Goal: Transaction & Acquisition: Purchase product/service

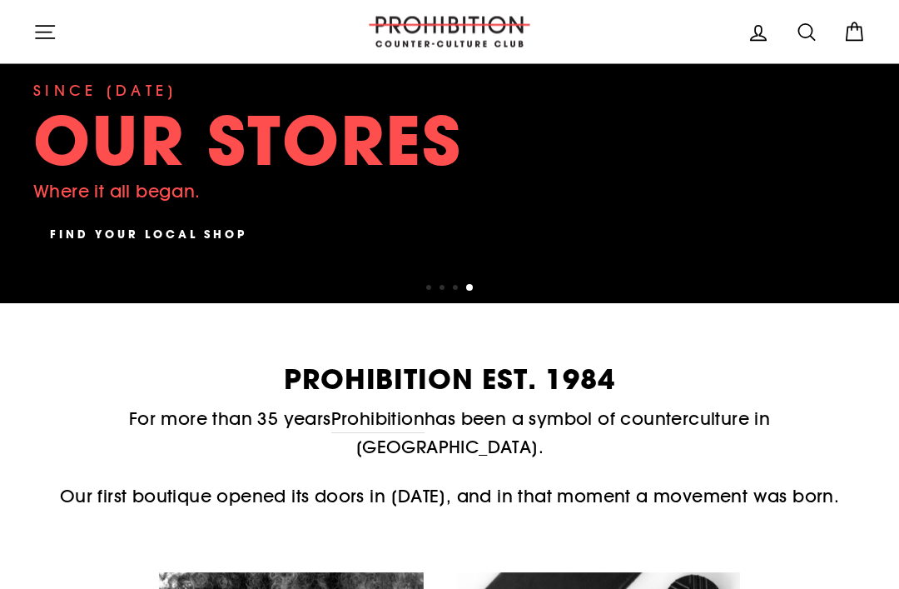
scroll to position [451, 0]
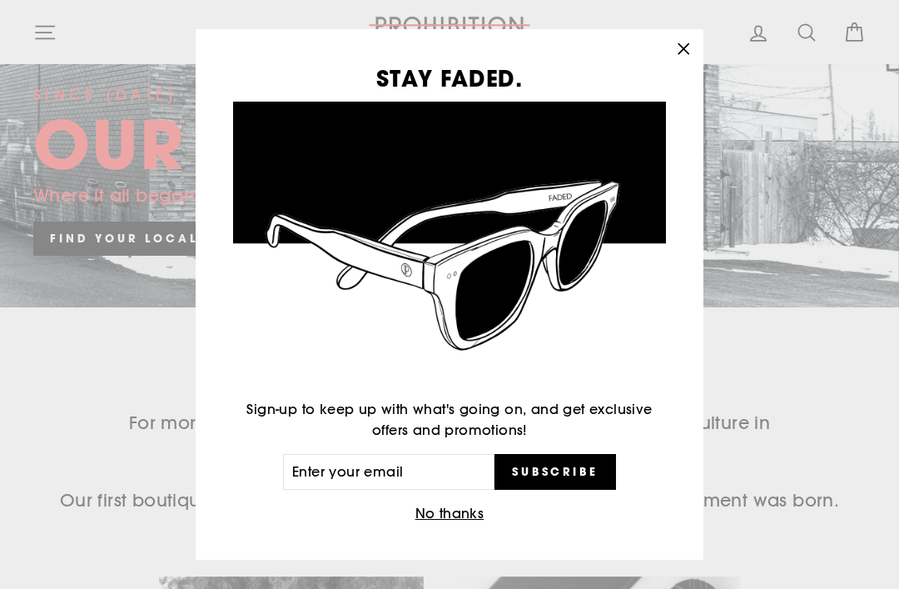
click at [694, 61] on icon "button" at bounding box center [683, 48] width 23 height 23
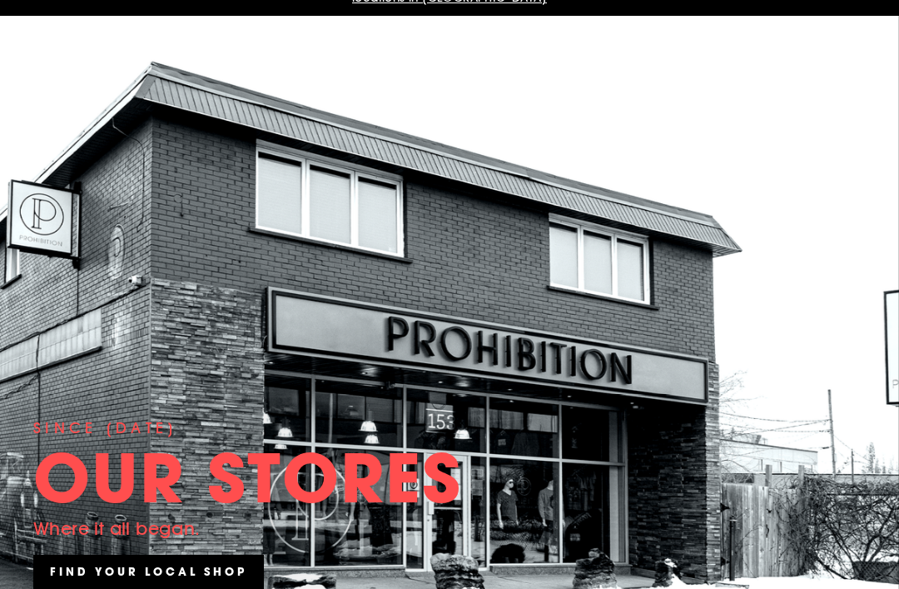
scroll to position [0, 0]
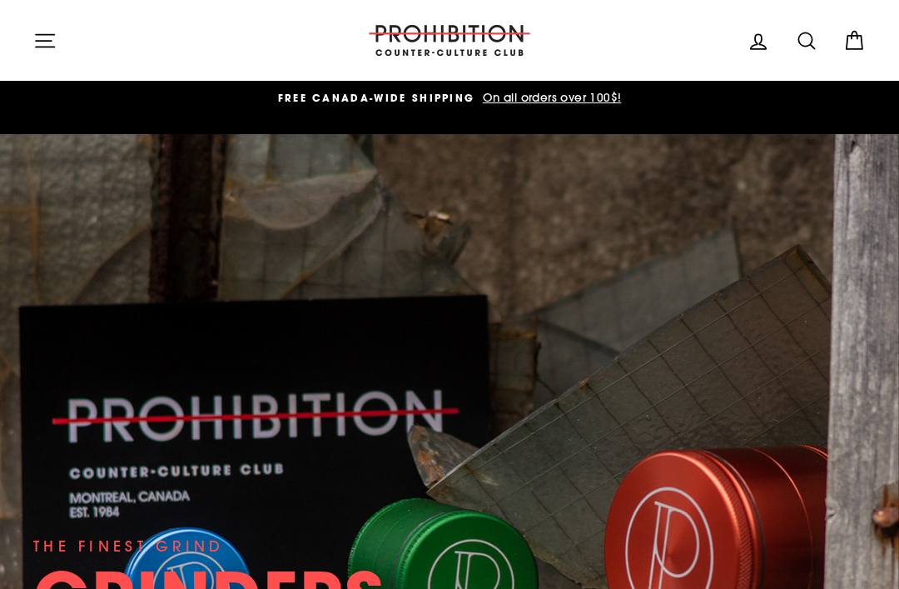
click at [52, 55] on button "Site navigation" at bounding box center [44, 40] width 43 height 36
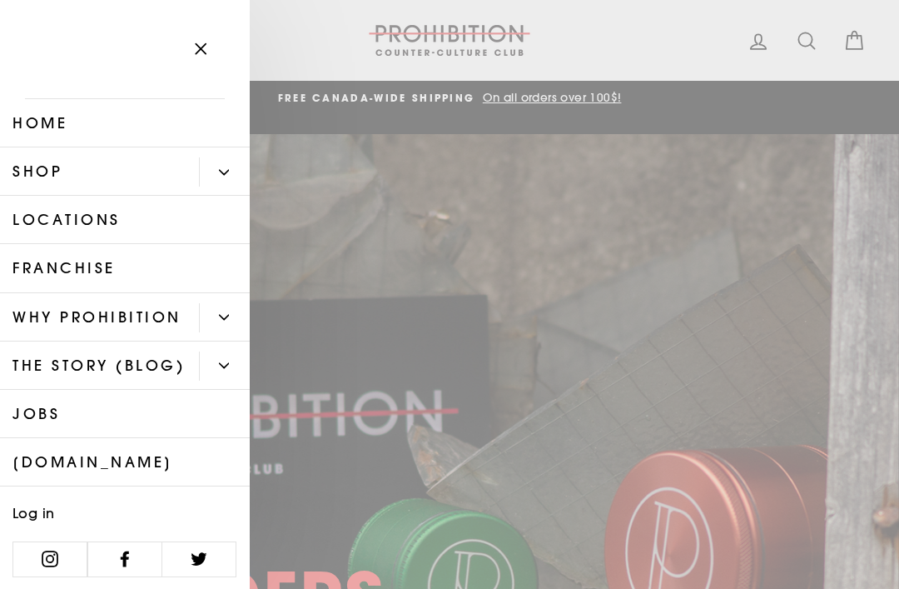
click at [229, 181] on button "Primary" at bounding box center [224, 171] width 51 height 29
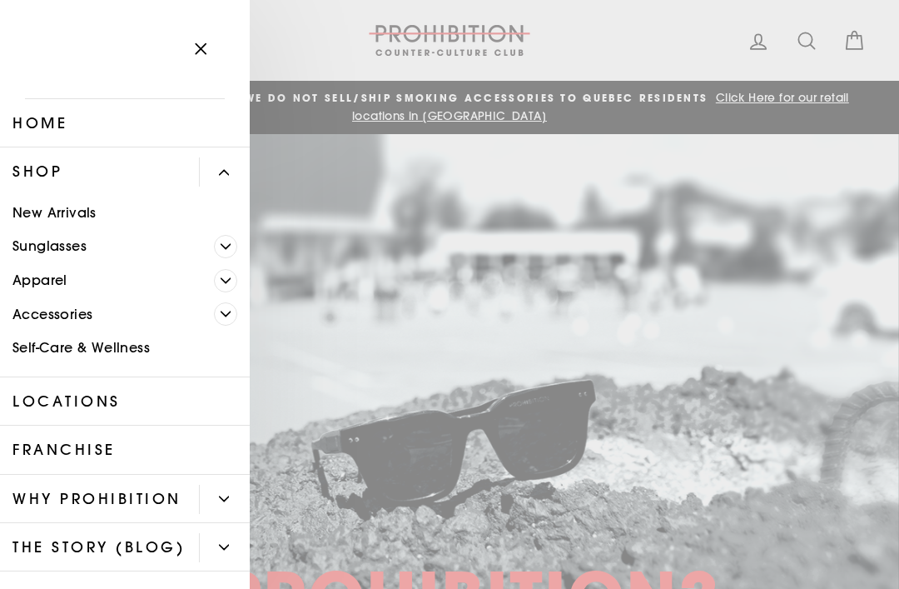
click at [237, 307] on button "Primary" at bounding box center [232, 314] width 36 height 34
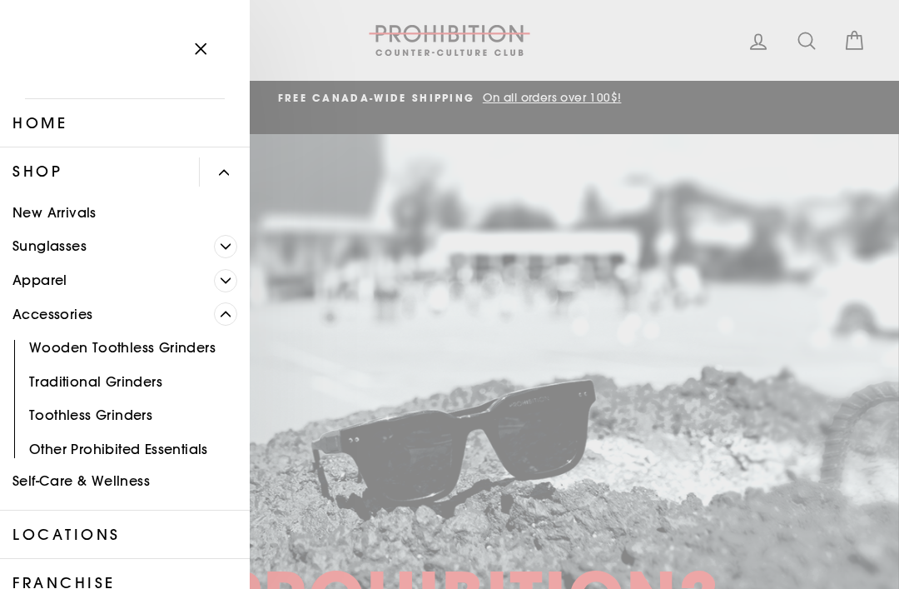
click at [226, 272] on span "Primary" at bounding box center [225, 280] width 23 height 23
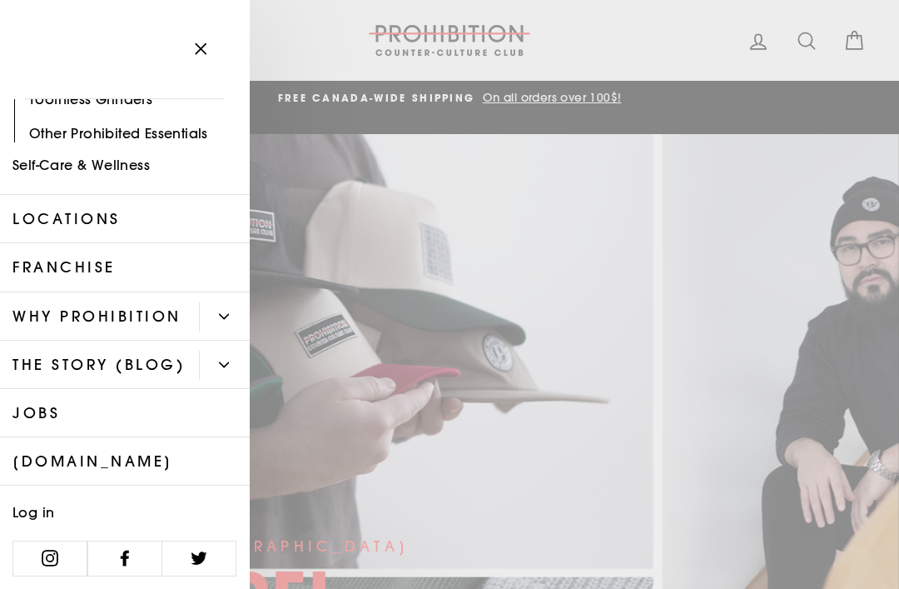
scroll to position [514, 0]
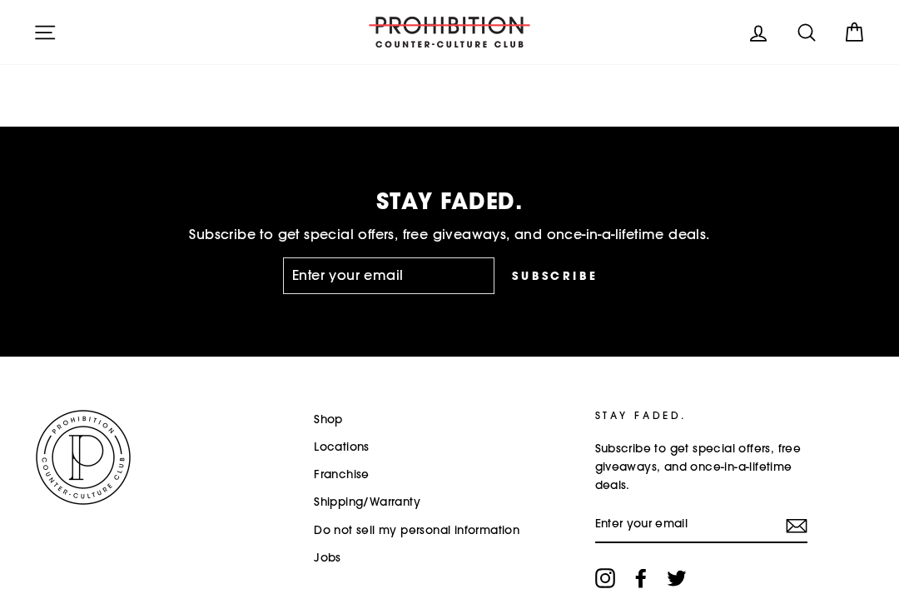
scroll to position [4574, 0]
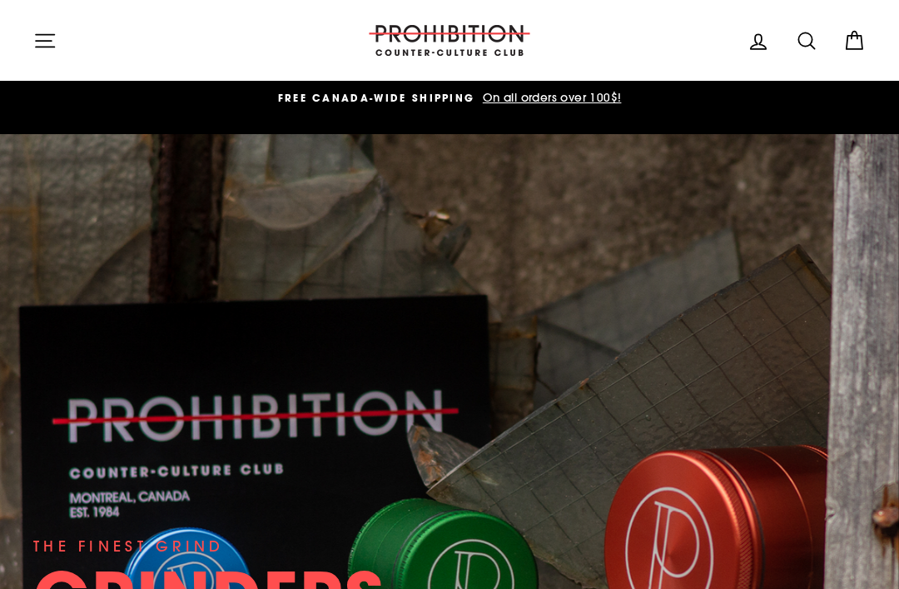
click at [54, 31] on icon "button" at bounding box center [44, 40] width 23 height 23
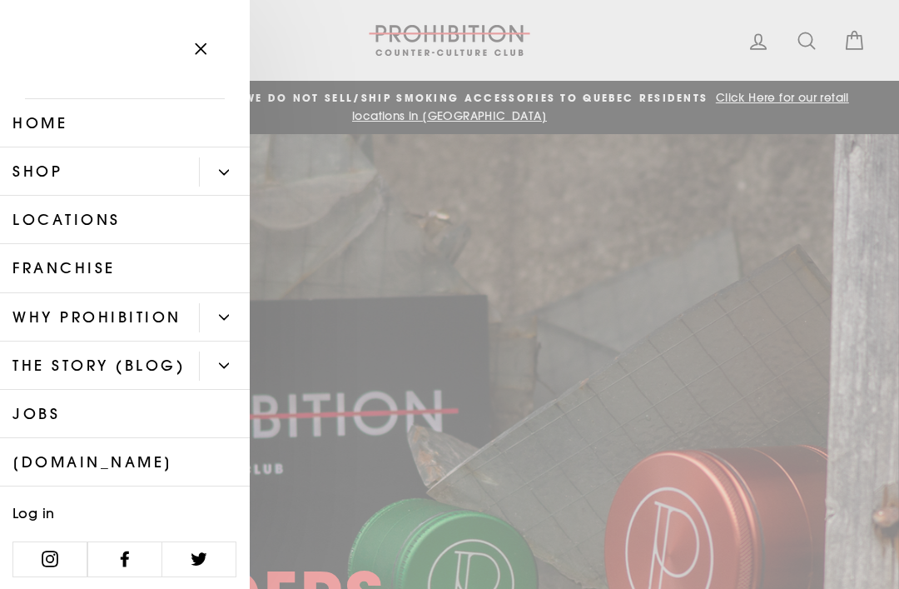
click at [226, 183] on button "Primary" at bounding box center [224, 171] width 51 height 29
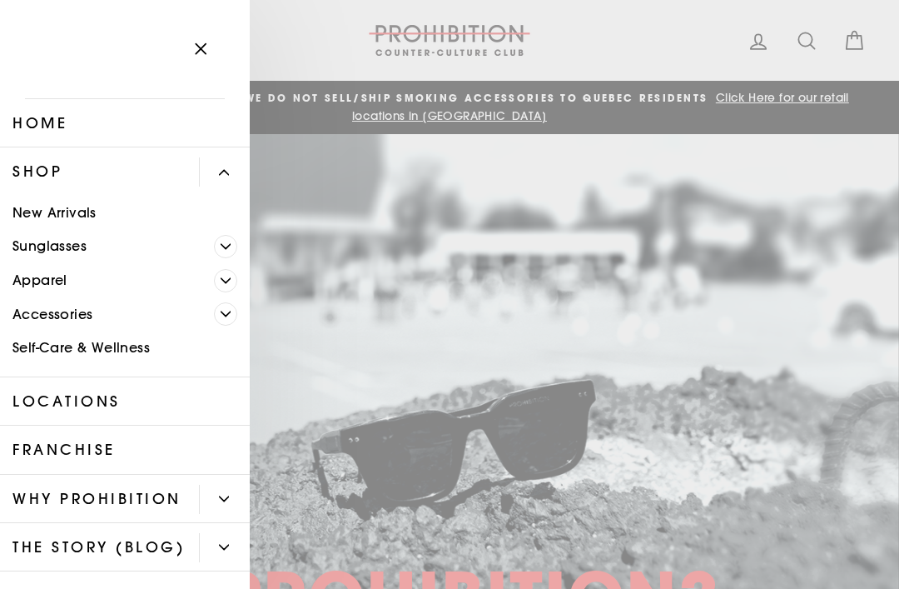
click at [227, 316] on icon "Primary" at bounding box center [226, 314] width 10 height 10
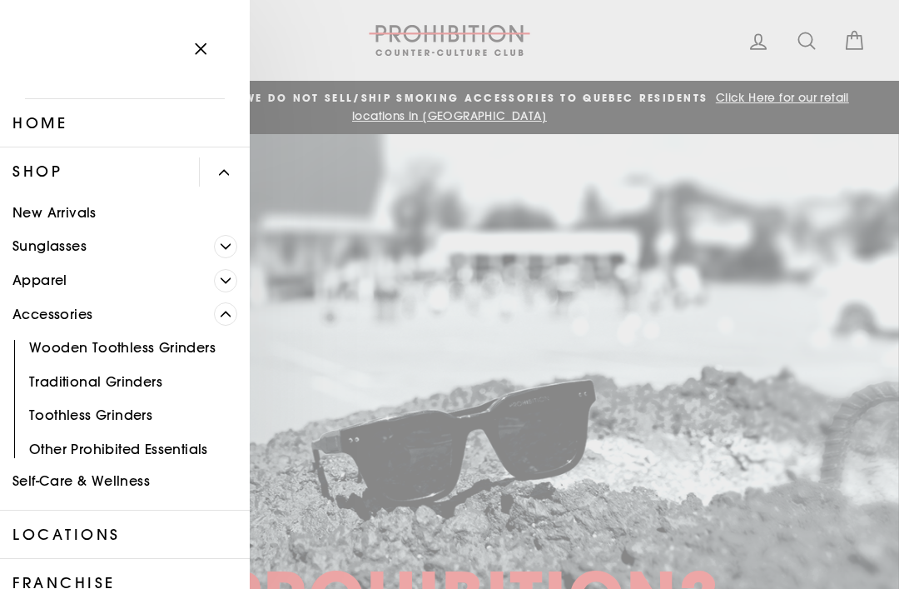
click at [73, 480] on link "Self-Care & Wellness" at bounding box center [125, 482] width 250 height 34
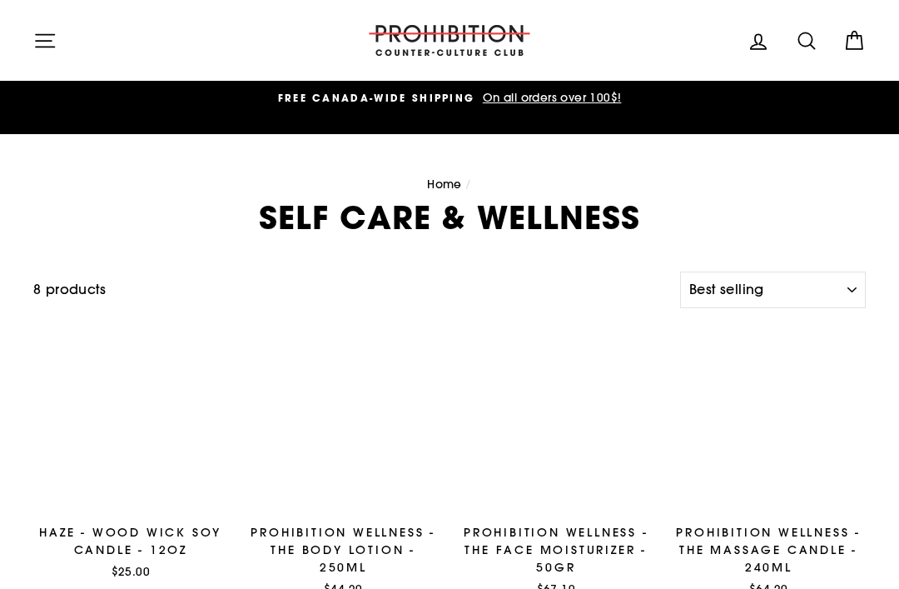
select select "best-selling"
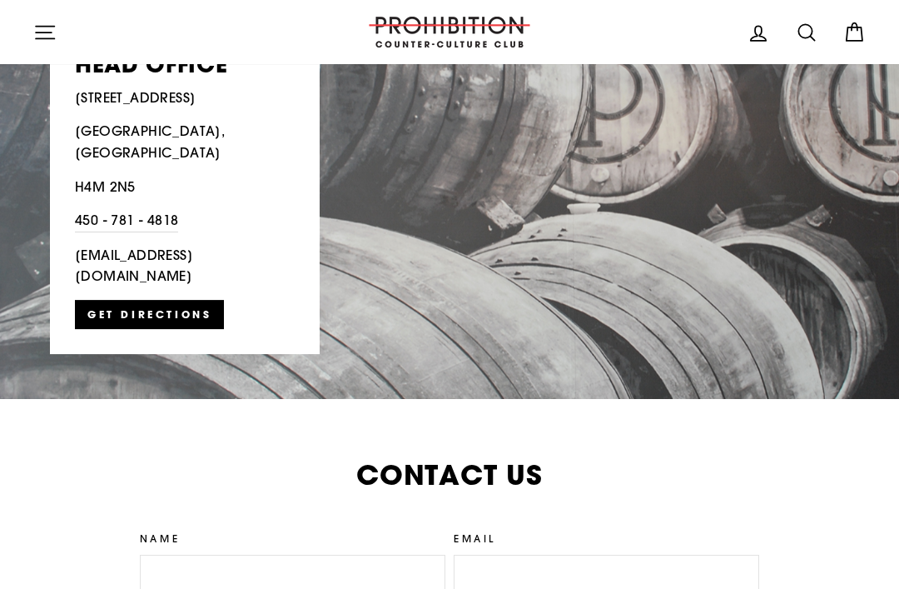
scroll to position [3804, 0]
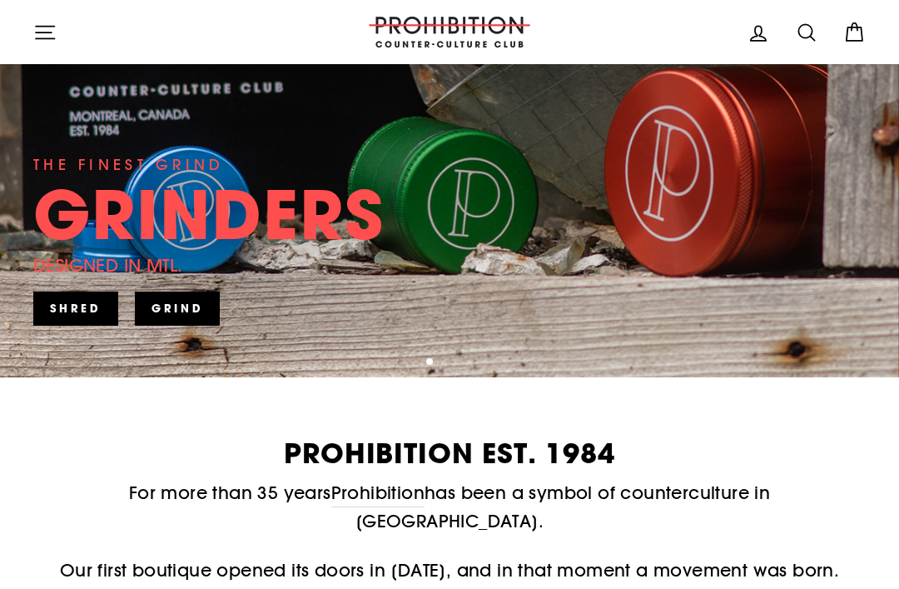
scroll to position [504, 0]
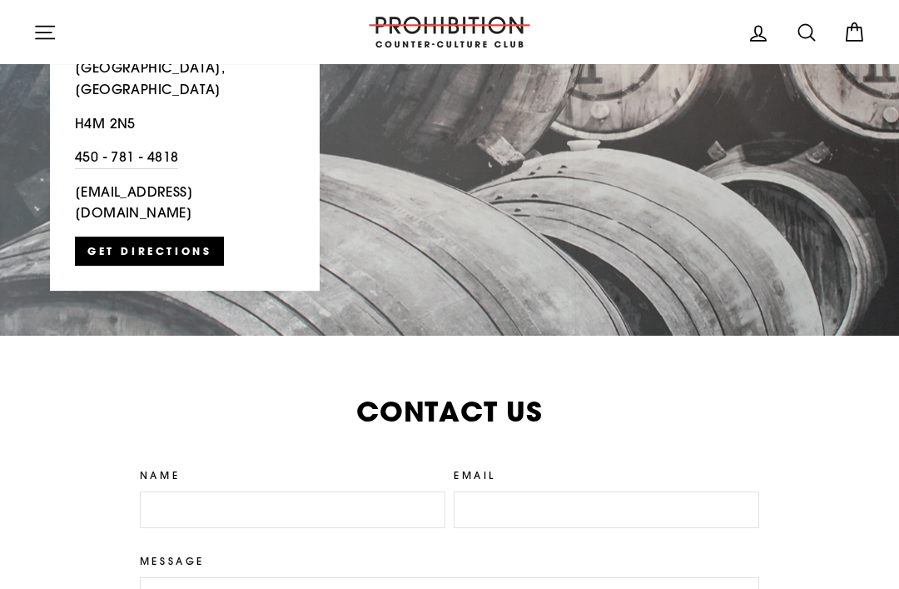
scroll to position [3793, 0]
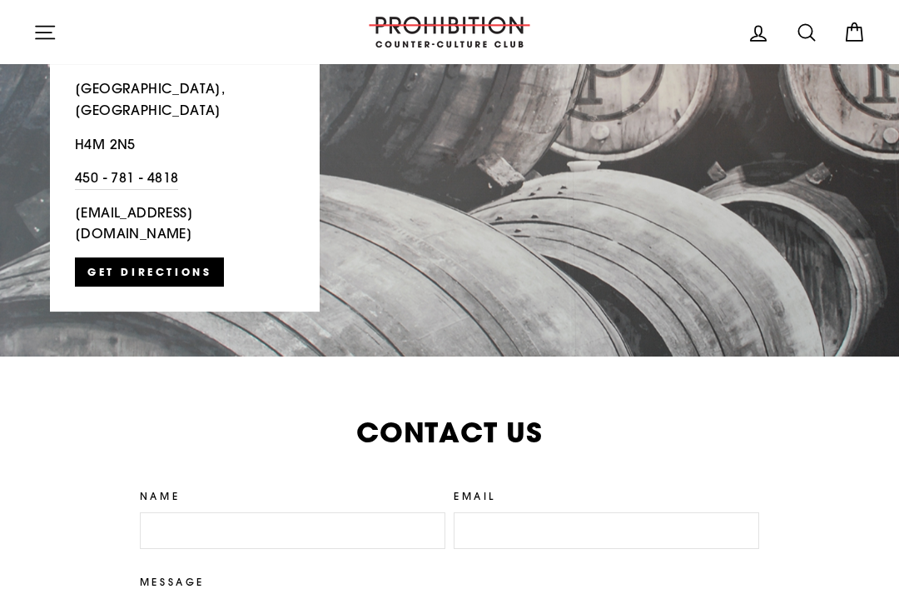
click at [58, 30] on button "Site navigation" at bounding box center [44, 32] width 43 height 36
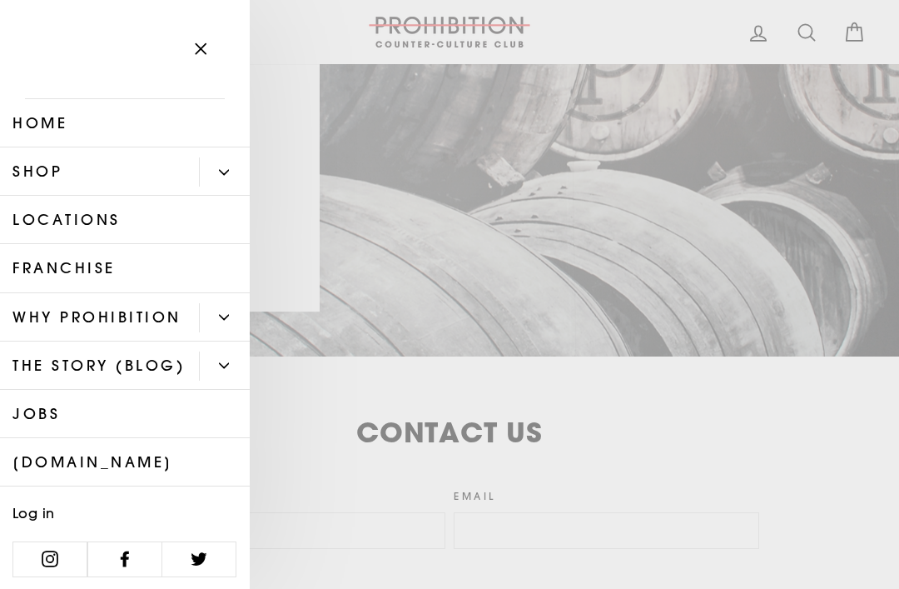
click at [122, 129] on link "Home" at bounding box center [125, 123] width 250 height 48
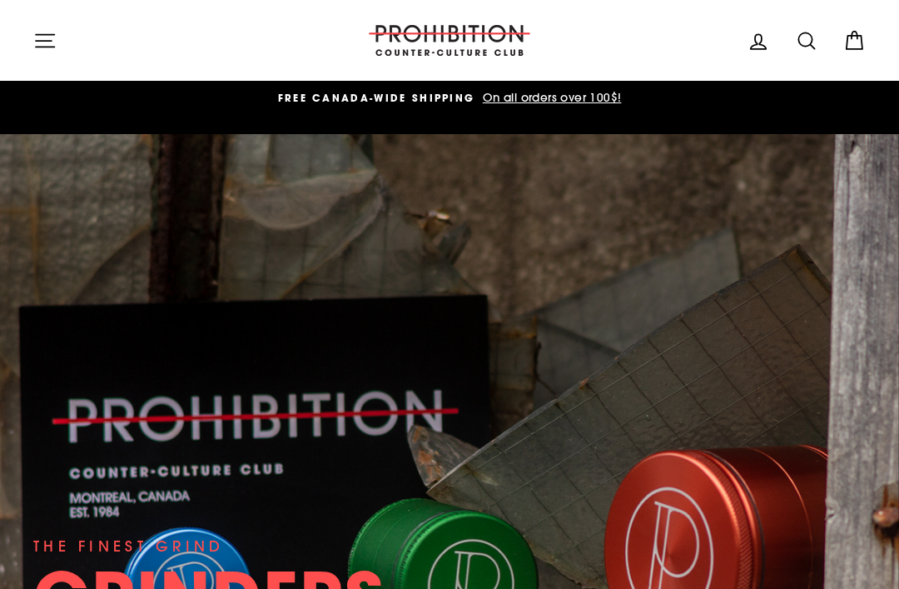
click at [64, 37] on button "Site navigation" at bounding box center [44, 40] width 43 height 36
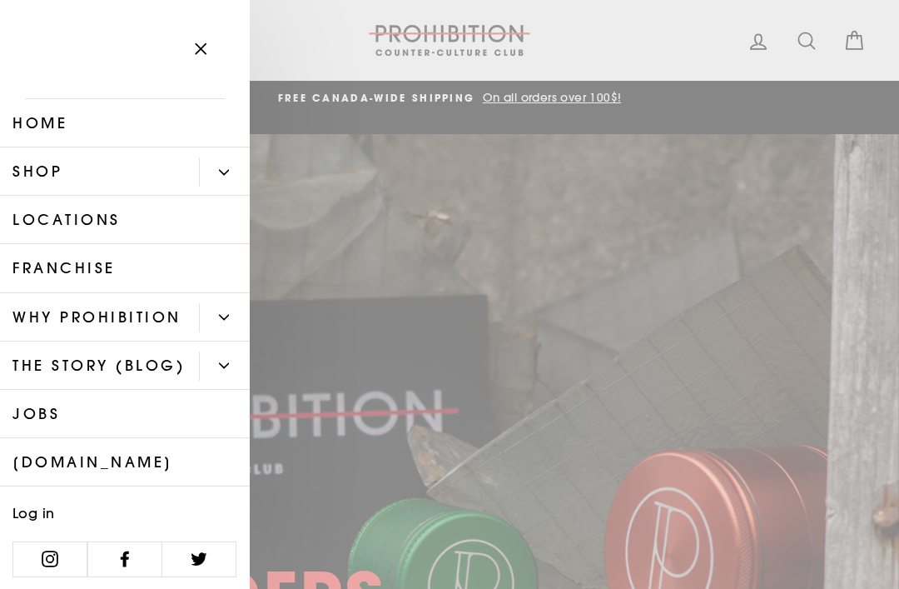
click at [74, 183] on link "Shop" at bounding box center [99, 171] width 199 height 48
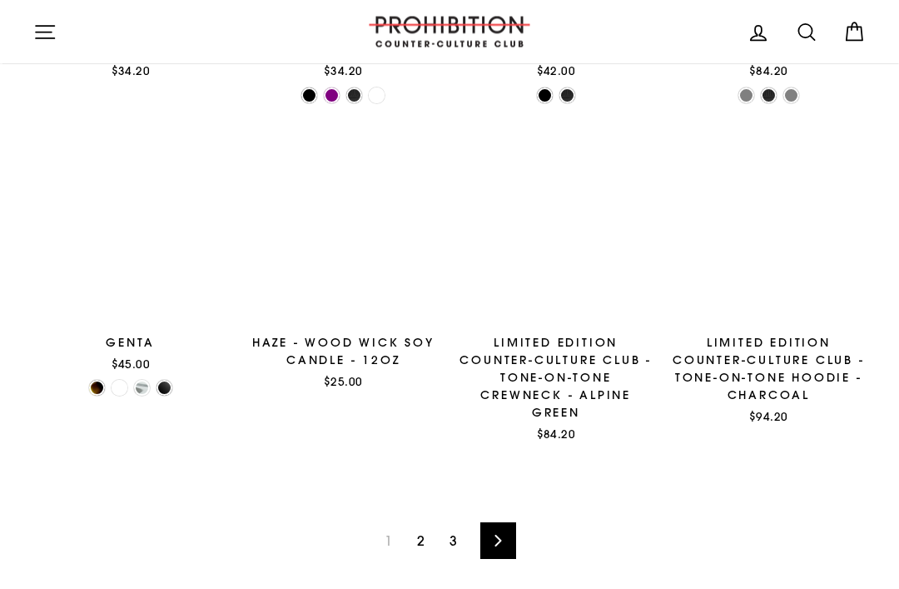
scroll to position [2310, 0]
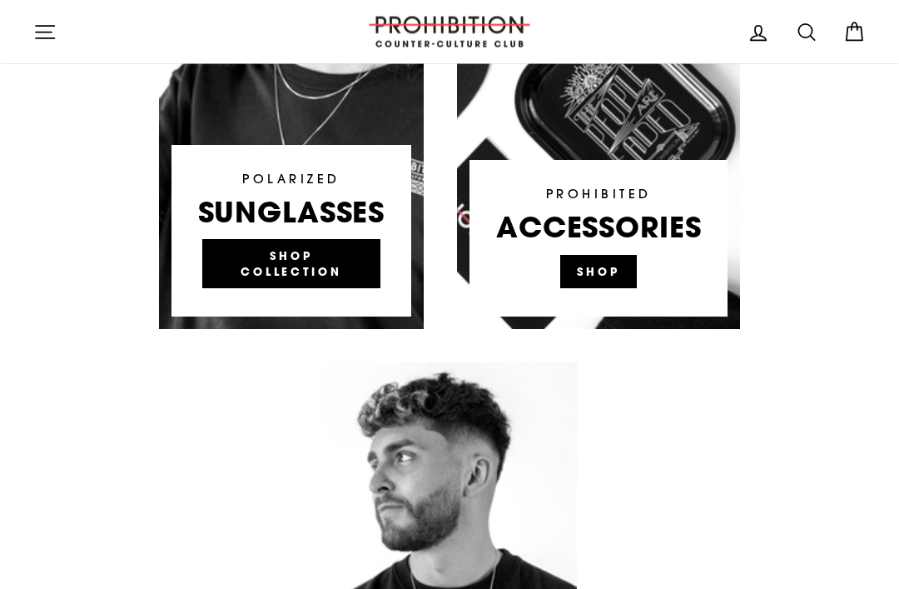
scroll to position [1181, 0]
click at [610, 241] on link at bounding box center [598, 78] width 283 height 499
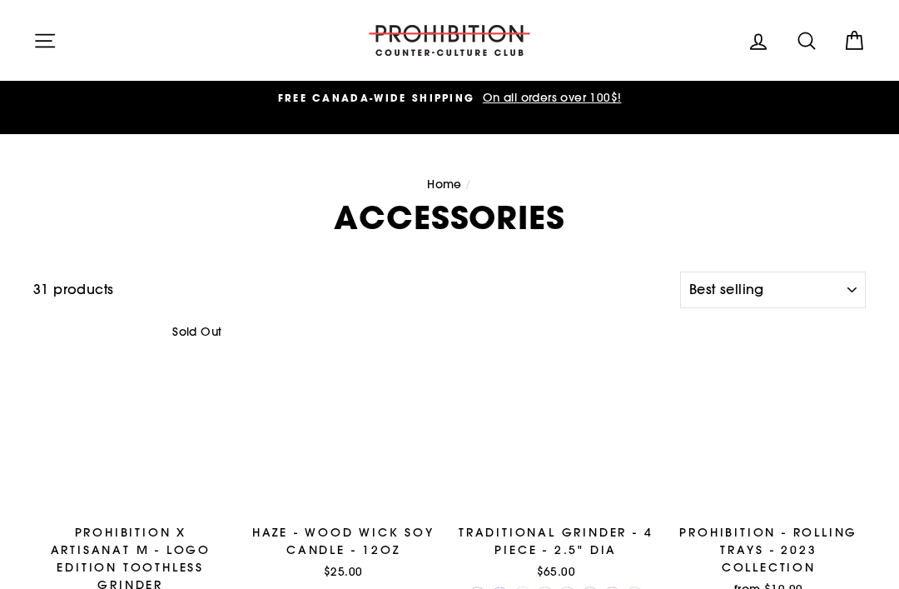
select select "best-selling"
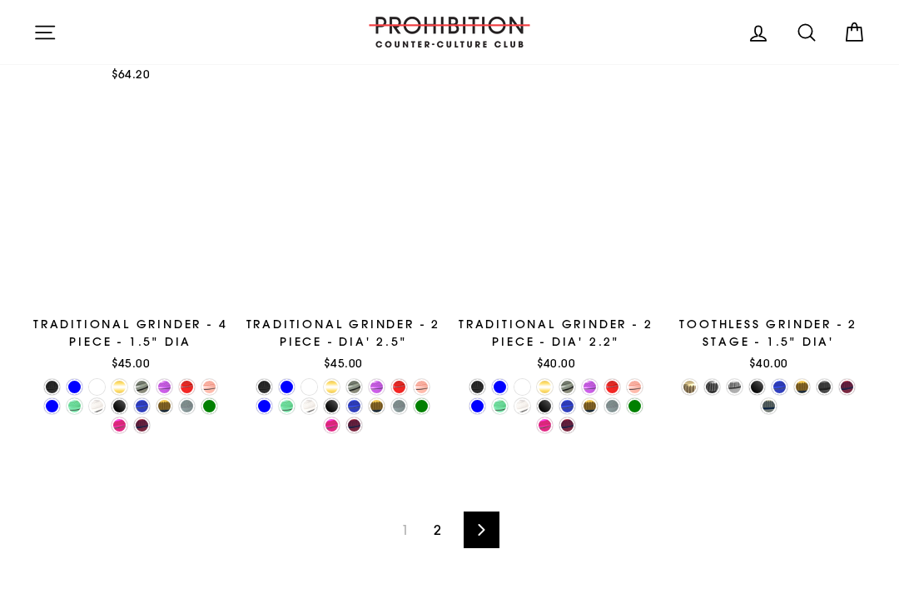
scroll to position [2206, 0]
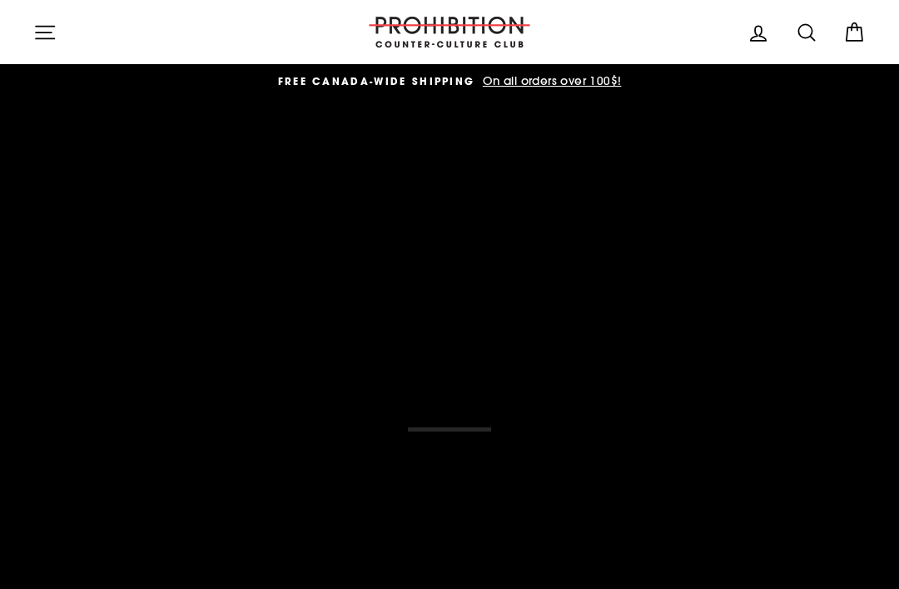
scroll to position [1235, 0]
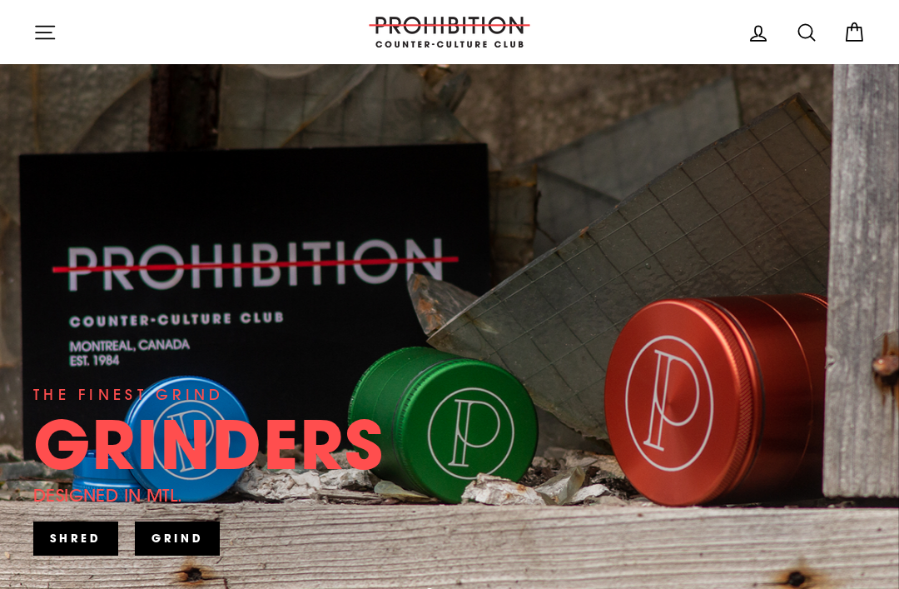
scroll to position [151, 0]
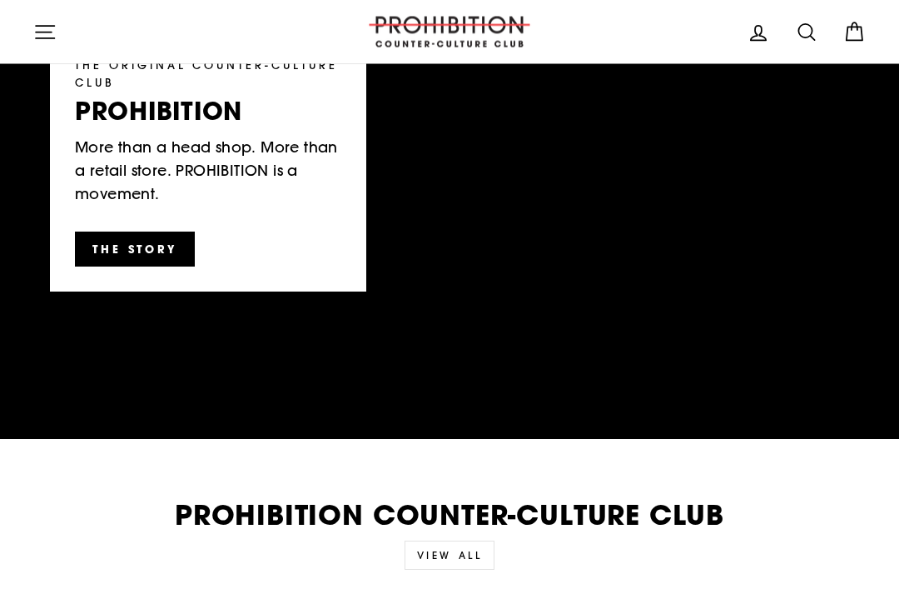
scroll to position [2792, 0]
click at [802, 36] on icon at bounding box center [806, 32] width 23 height 23
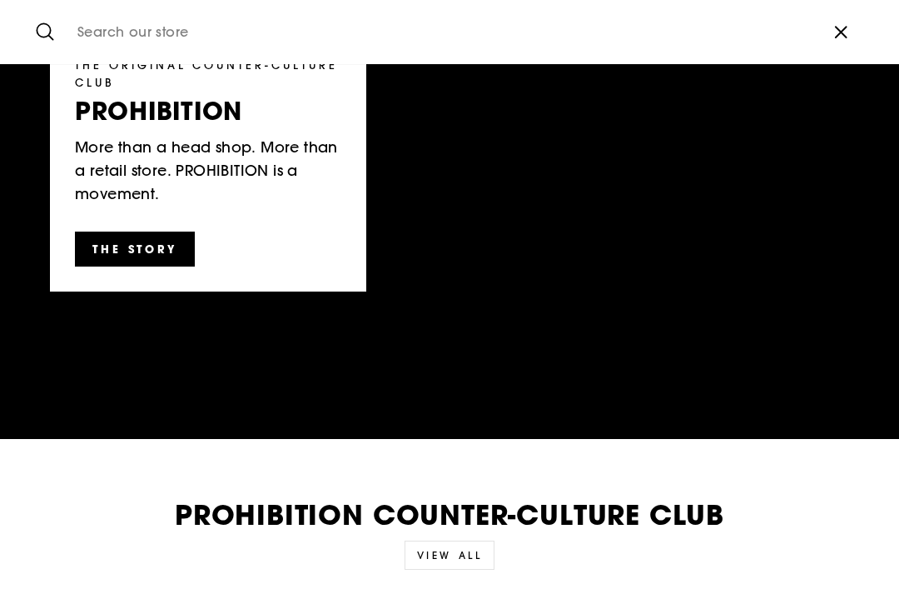
scroll to position [2791, 0]
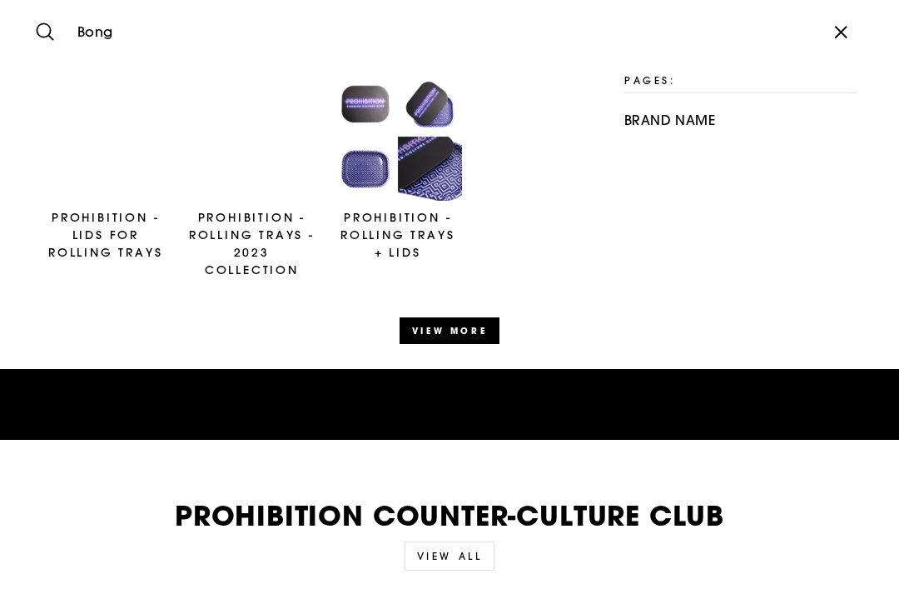
type input "Bong"
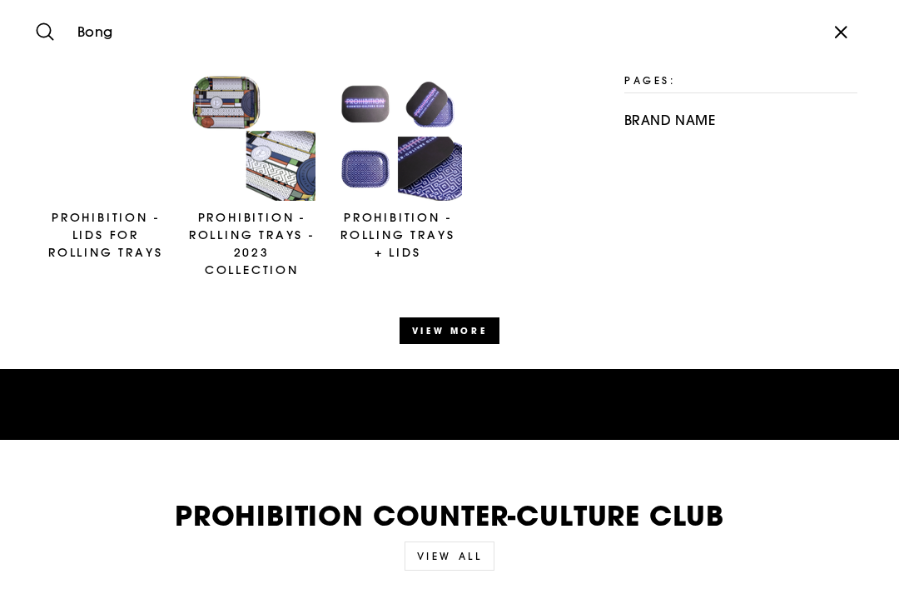
click at [51, 32] on button "Search" at bounding box center [51, 31] width 36 height 39
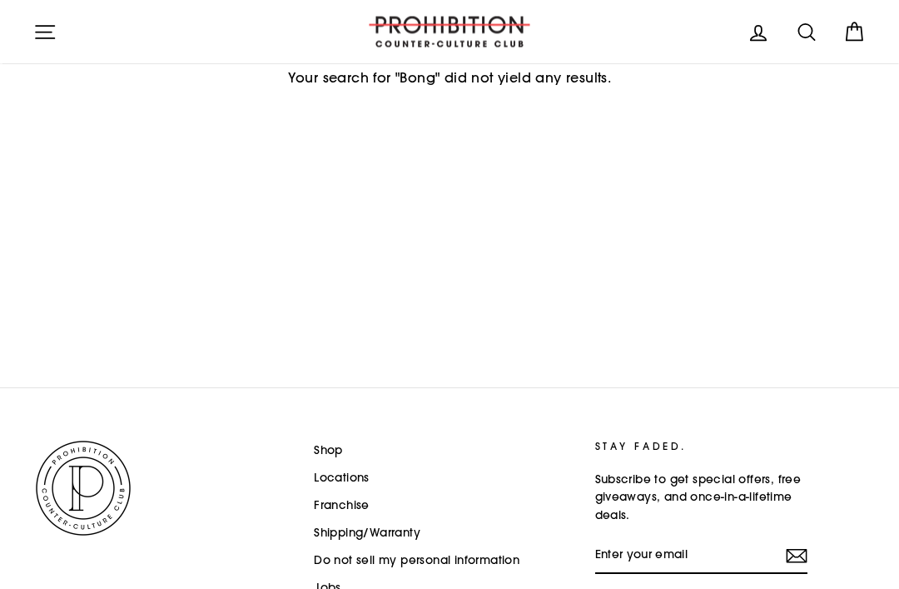
scroll to position [315, 0]
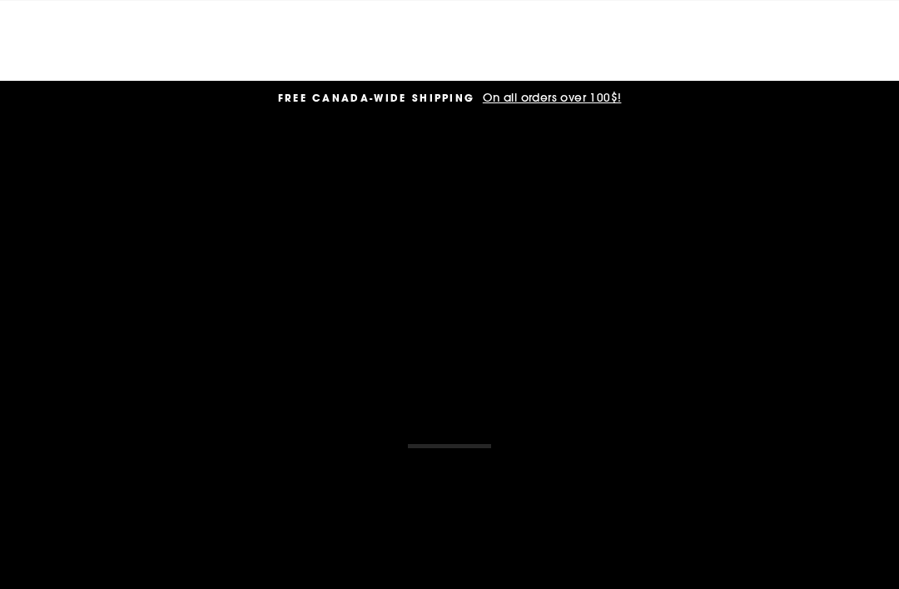
scroll to position [2845, 0]
